Goal: Transaction & Acquisition: Purchase product/service

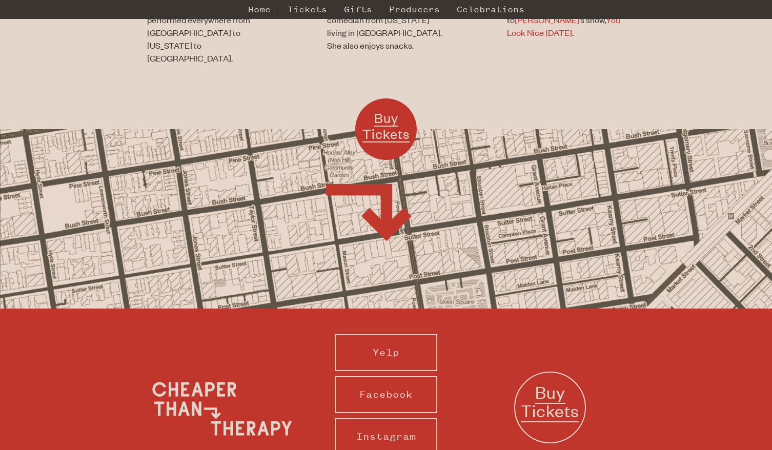
scroll to position [826, 0]
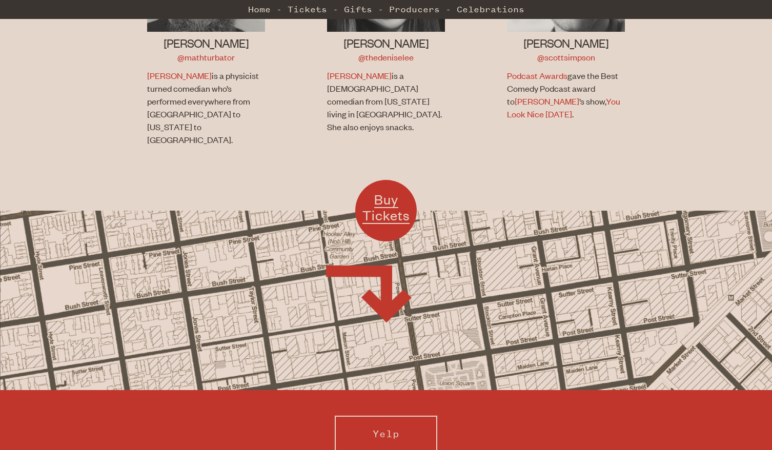
click at [382, 191] on span "Buy Tickets" at bounding box center [385, 207] width 47 height 33
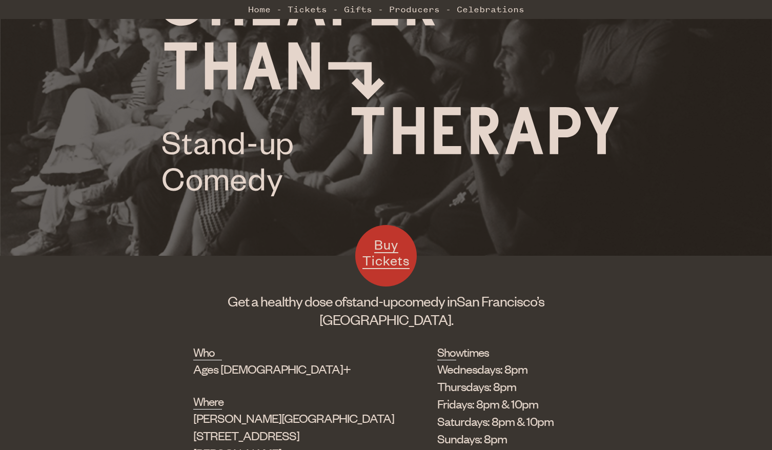
scroll to position [299, 0]
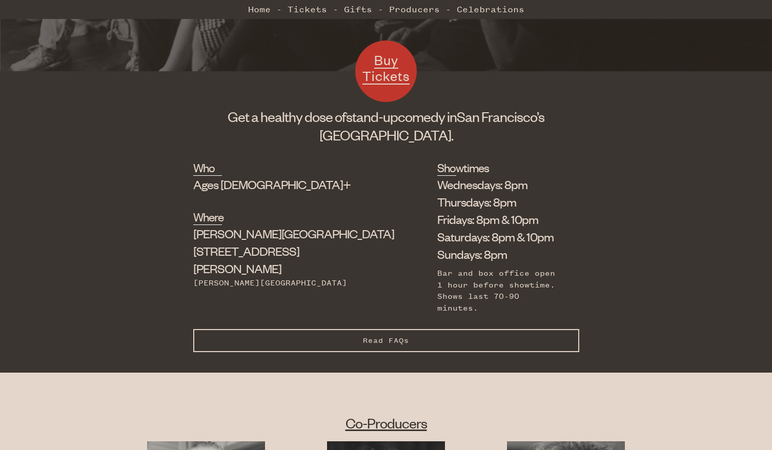
click at [396, 75] on span "Buy Tickets" at bounding box center [385, 67] width 47 height 33
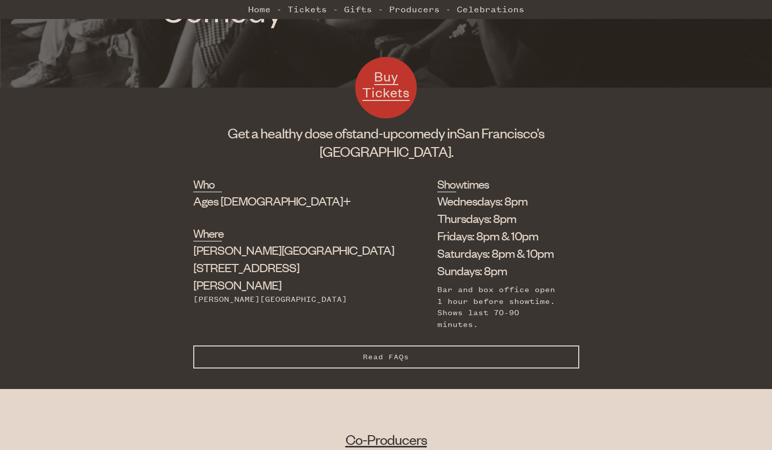
scroll to position [310, 0]
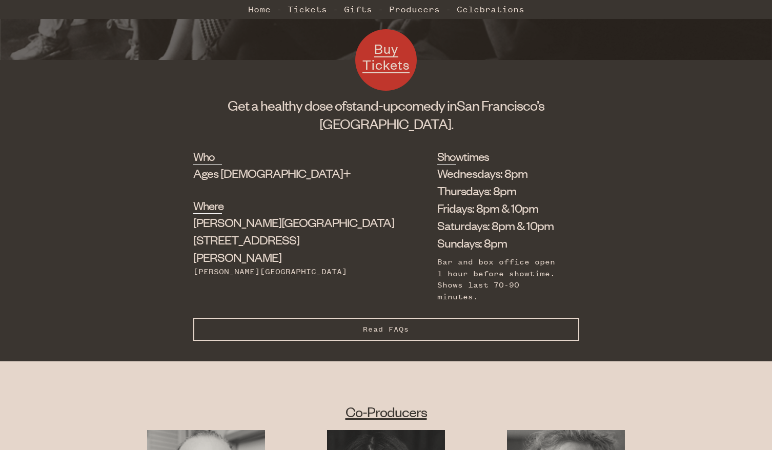
click at [392, 71] on span "Buy Tickets" at bounding box center [385, 56] width 47 height 33
